Goal: Transaction & Acquisition: Purchase product/service

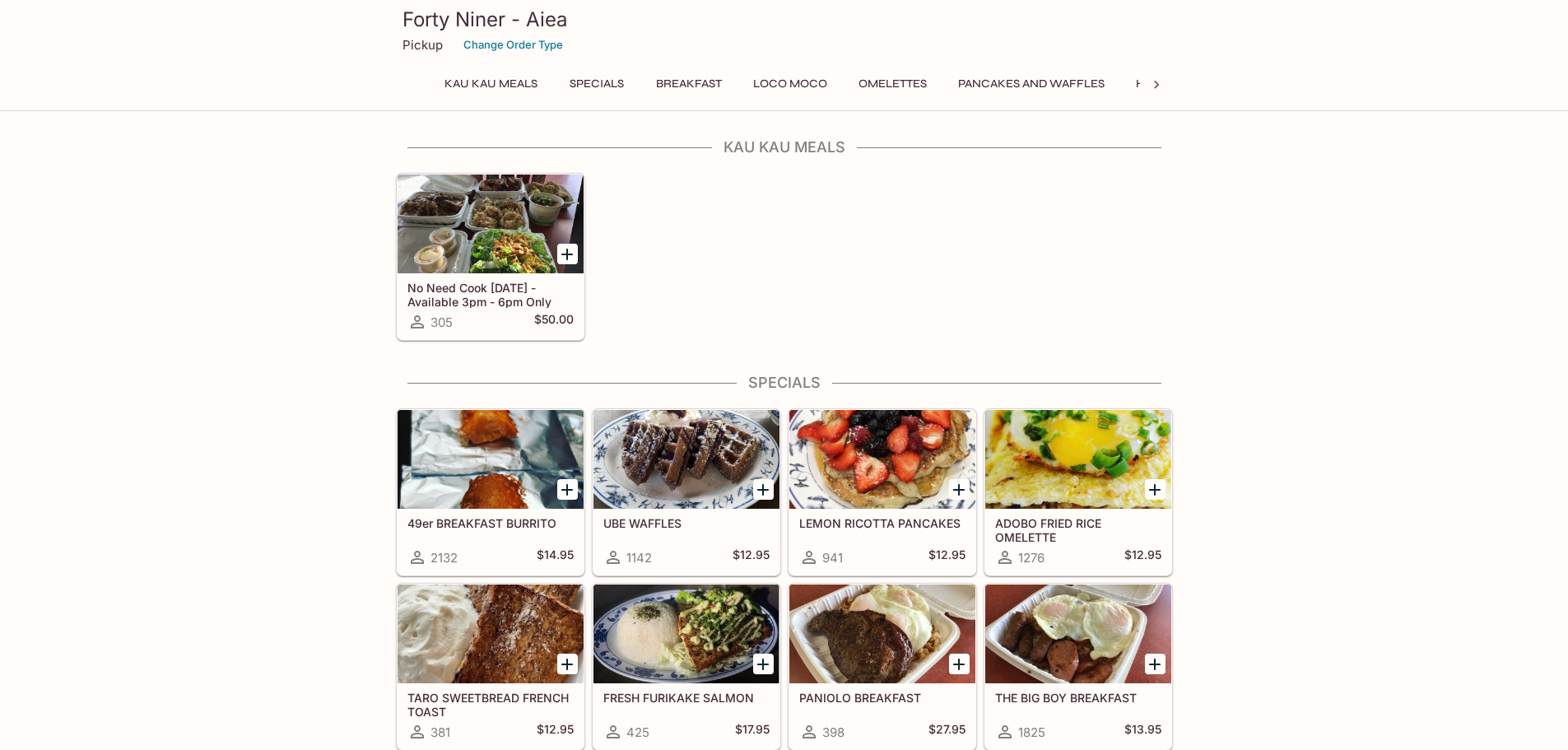
click at [1137, 313] on div "No Need Cook [DATE] - Available 3pm - 6pm Only 305 $50.00" at bounding box center [781, 253] width 784 height 175
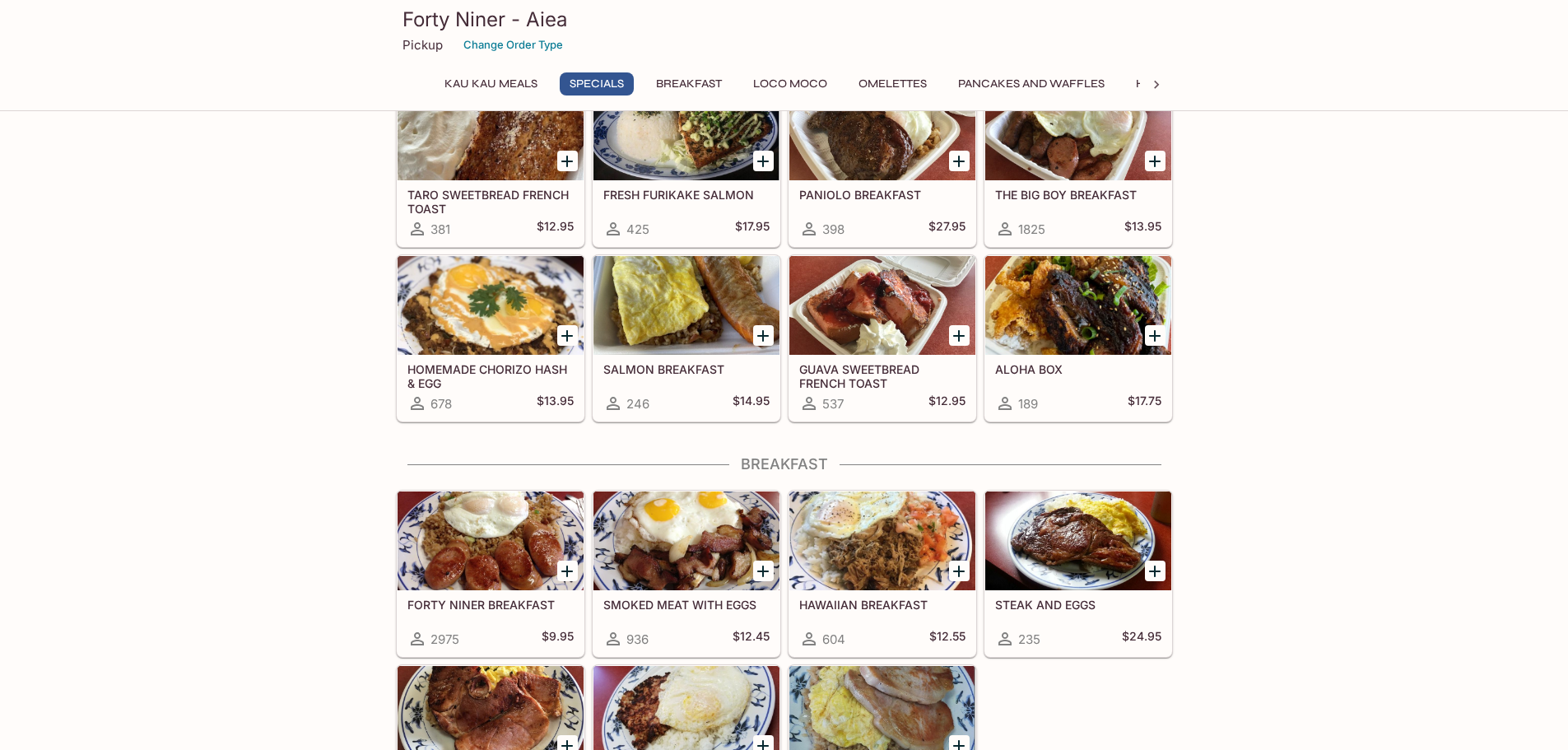
scroll to position [494, 0]
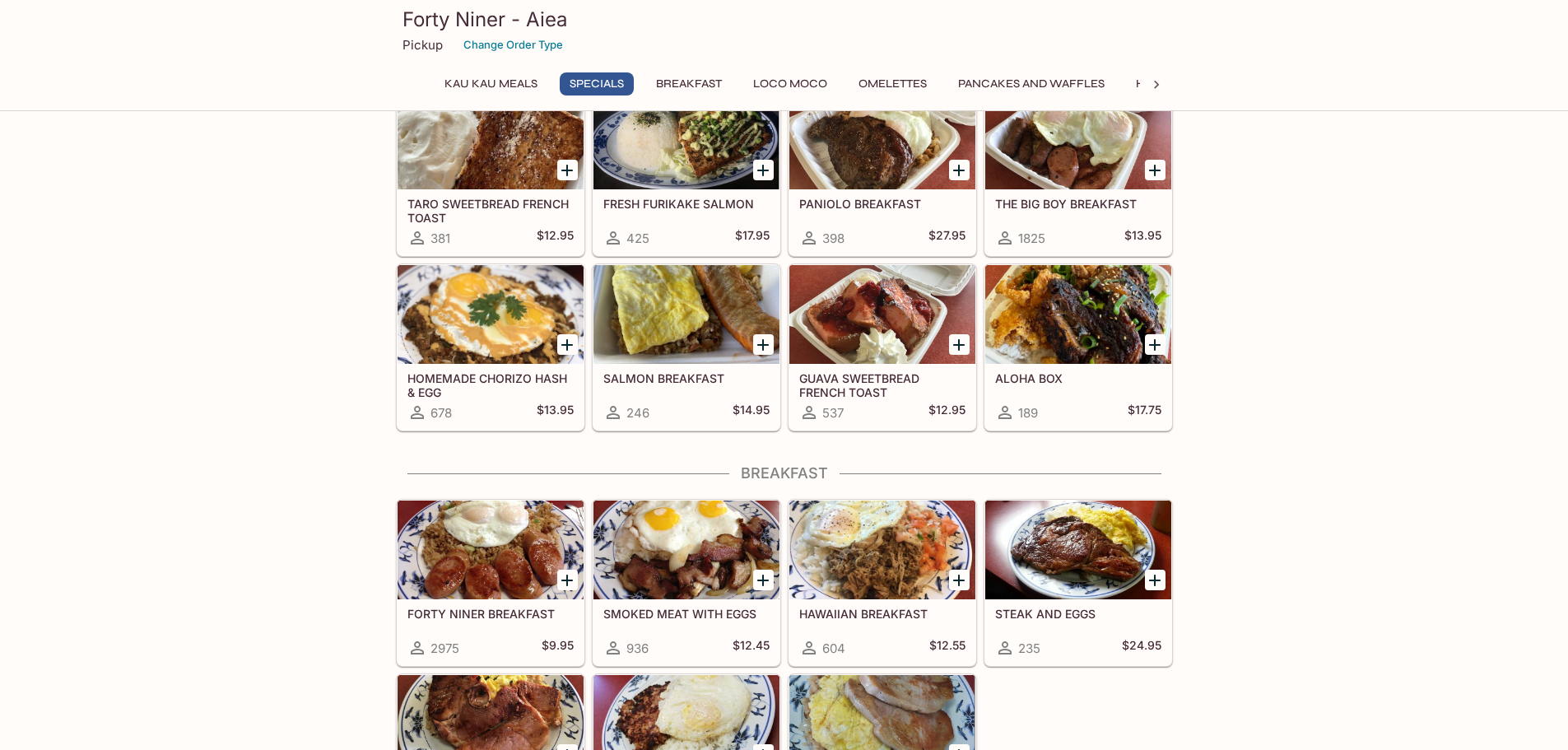
click at [880, 325] on div at bounding box center [883, 314] width 186 height 99
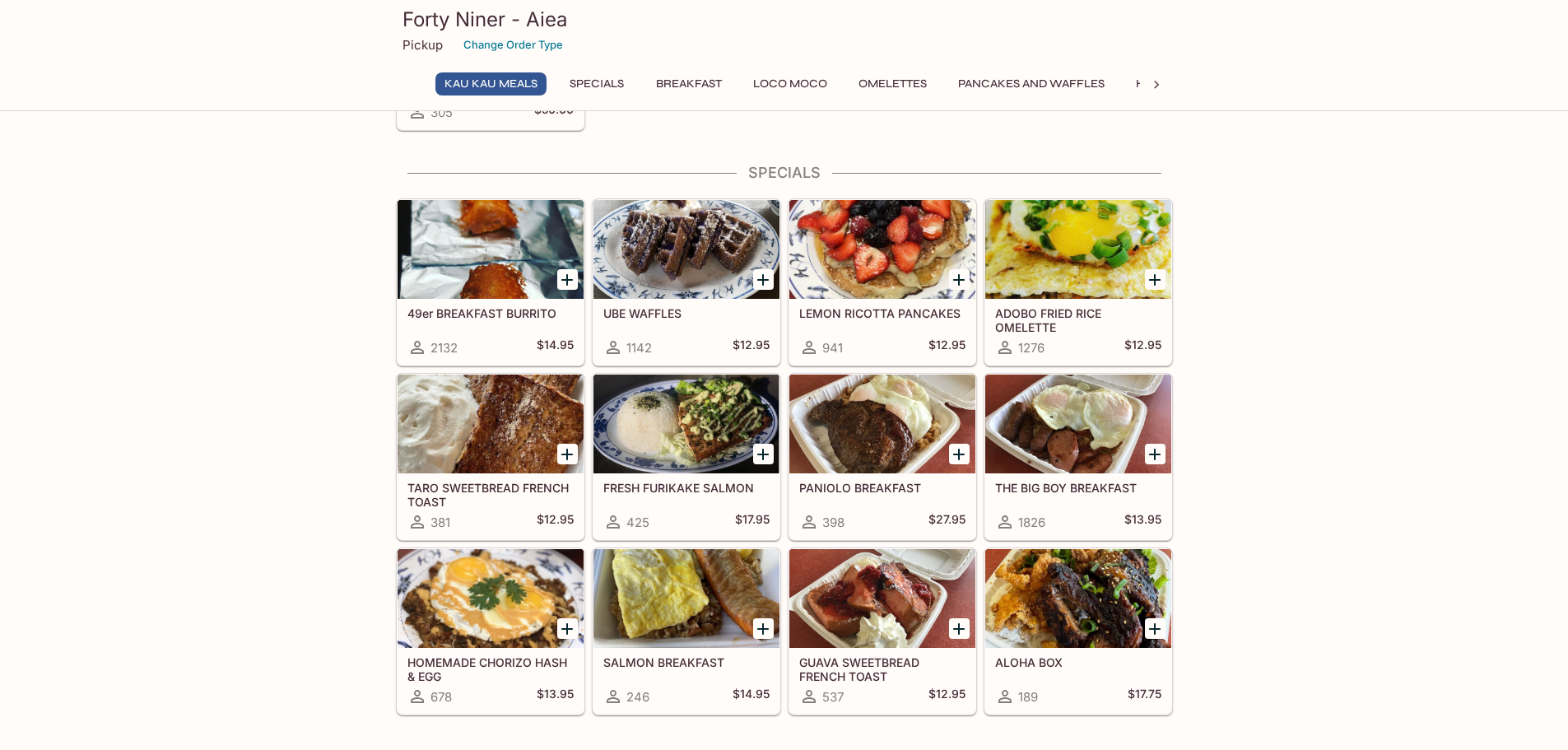
scroll to position [197, 0]
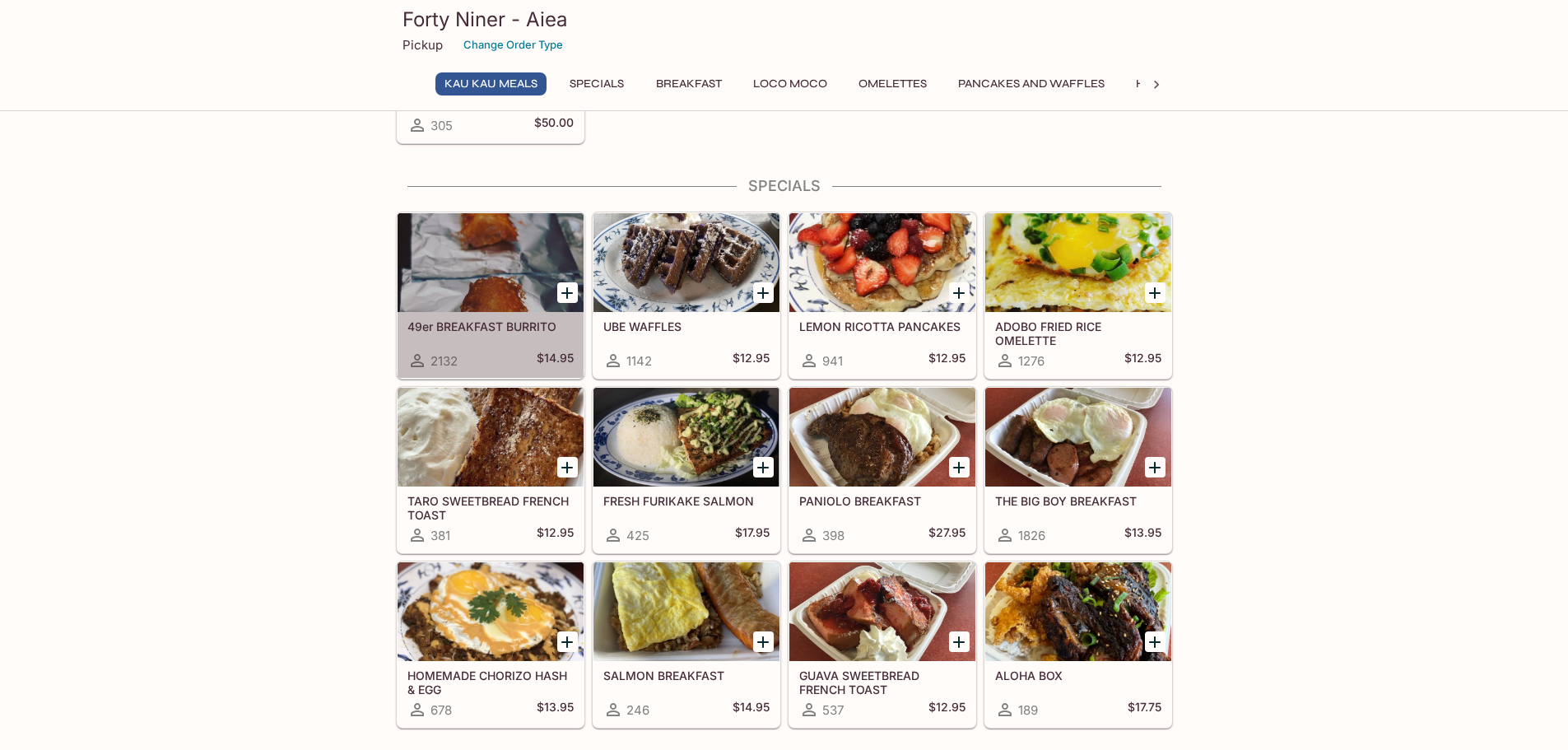
click at [512, 264] on div at bounding box center [490, 263] width 186 height 99
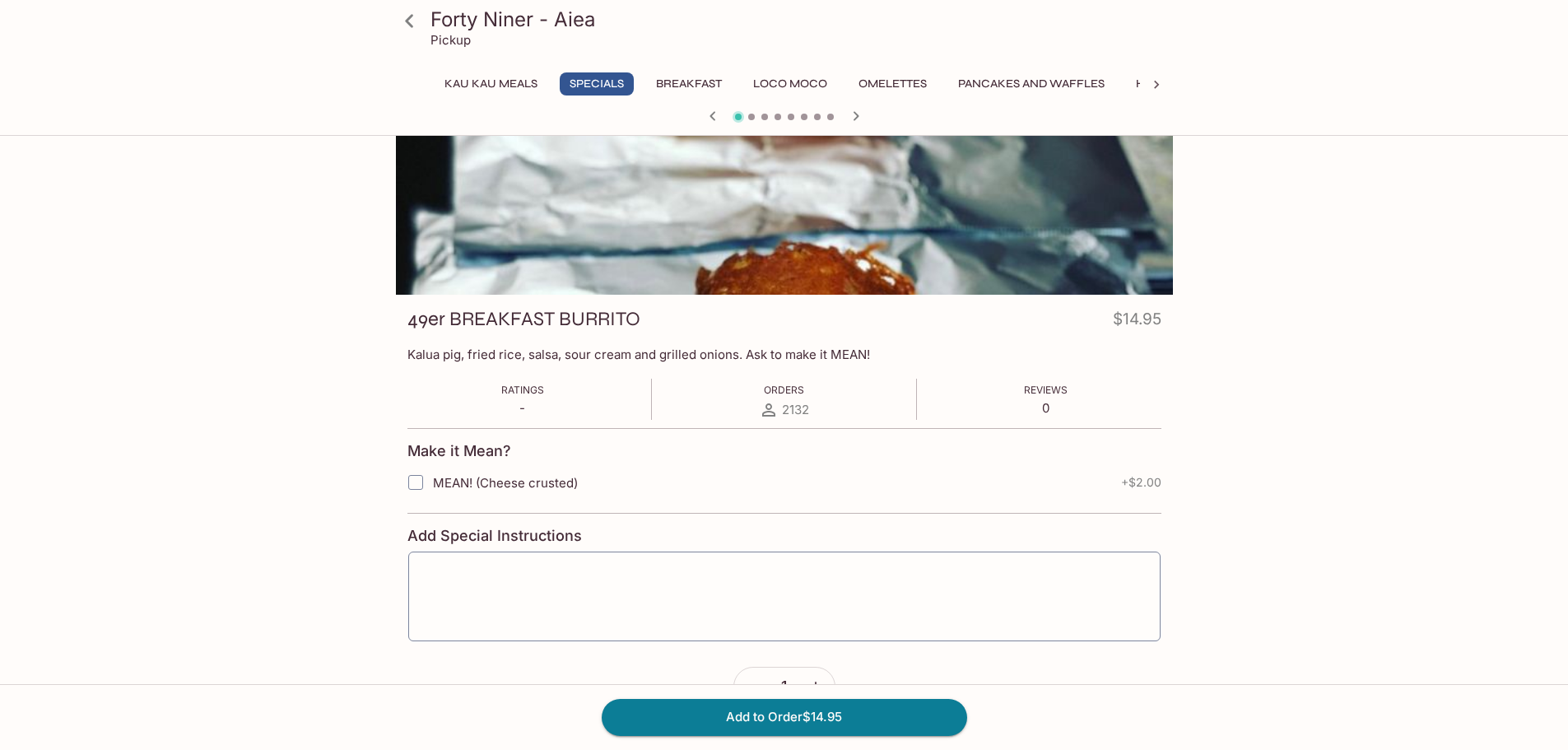
scroll to position [164, 0]
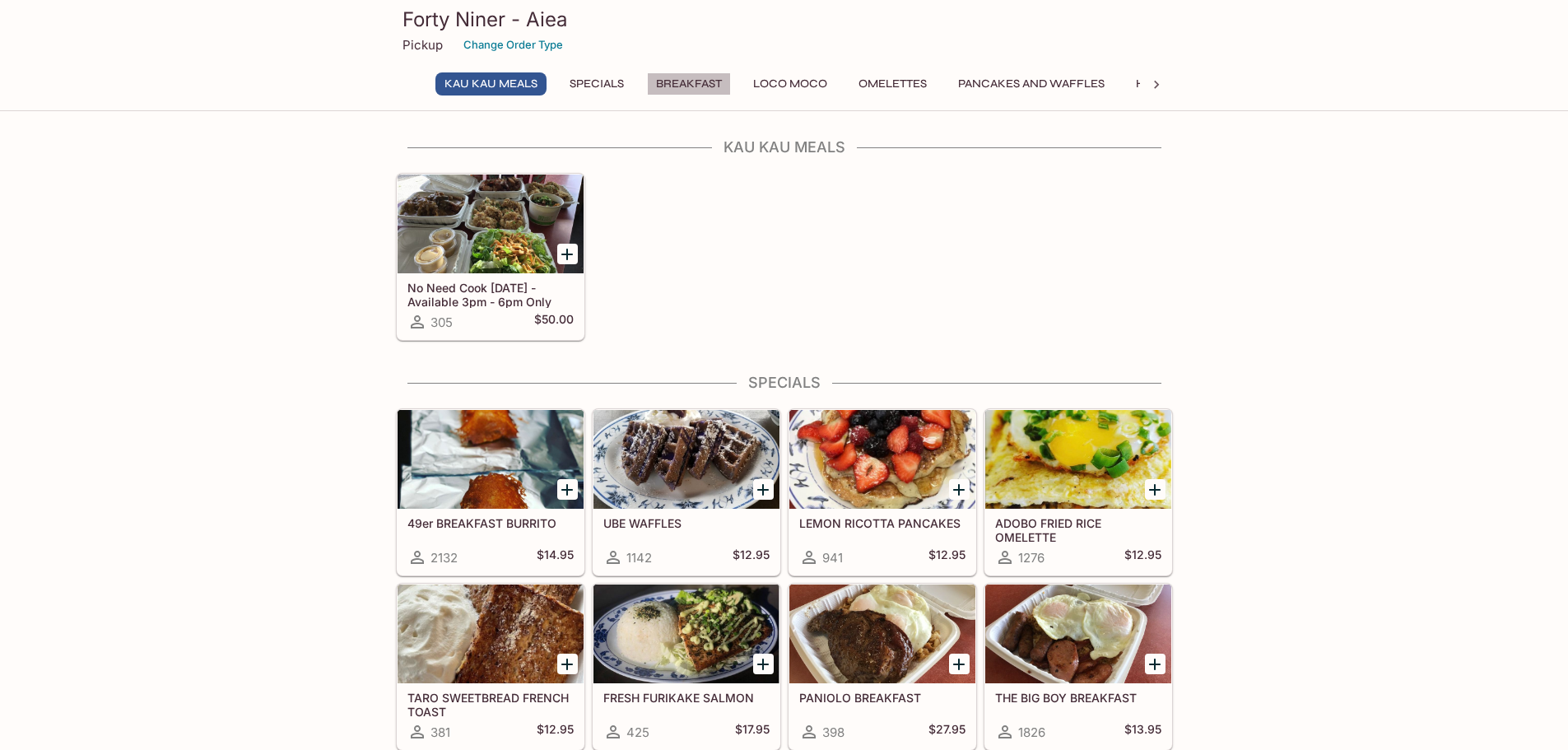
click at [681, 80] on button "Breakfast" at bounding box center [688, 84] width 84 height 23
